Goal: Task Accomplishment & Management: Understand process/instructions

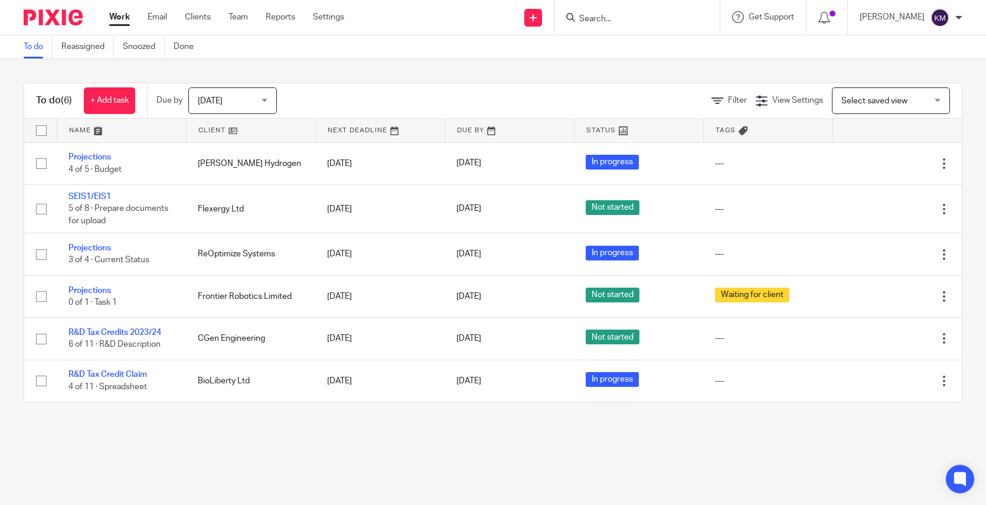
click at [129, 457] on main "To do Reassigned Snoozed Done To do (6) + Add task Due by Today Today Today Tom…" at bounding box center [493, 252] width 986 height 505
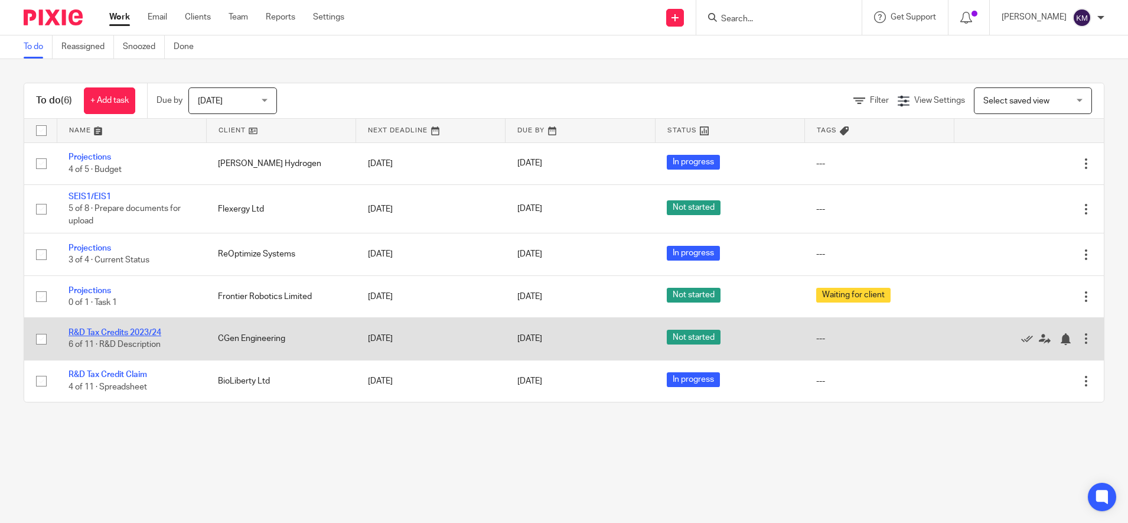
click at [119, 333] on link "R&D Tax Credits 2023/24" at bounding box center [115, 332] width 93 height 8
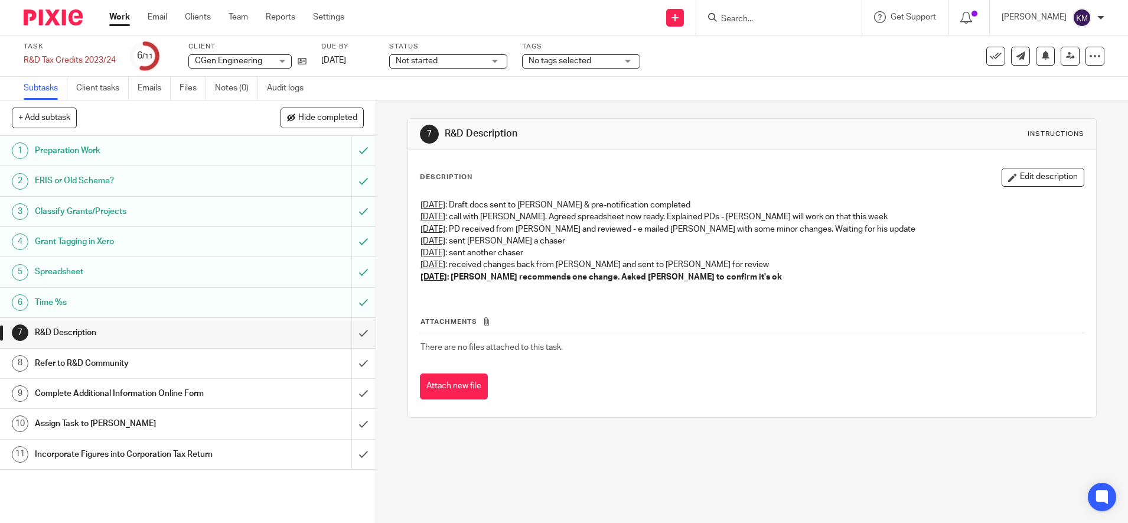
click at [117, 394] on h1 "Complete Additional Information Online Form" at bounding box center [136, 393] width 203 height 18
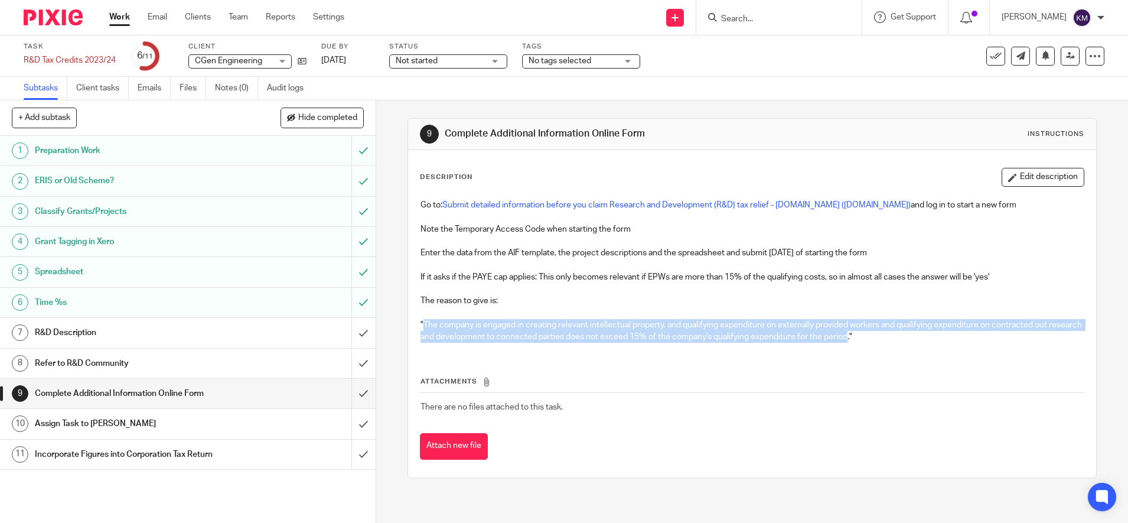
drag, startPoint x: 418, startPoint y: 324, endPoint x: 879, endPoint y: 338, distance: 462.1
click at [879, 338] on p ""The company is engaged in creating relevant intellectual property, and qualify…" at bounding box center [752, 331] width 663 height 24
copy p "The company is engaged in creating relevant intellectual property, and qualifyi…"
